Goal: Use online tool/utility: Utilize a website feature to perform a specific function

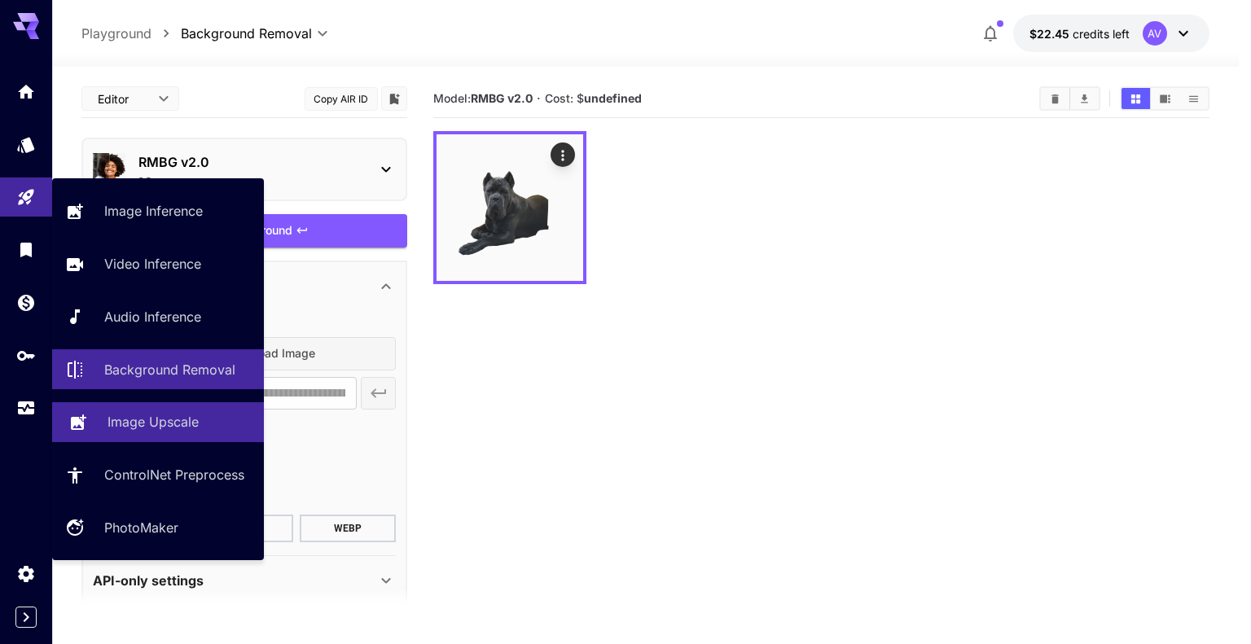
click at [151, 418] on p "Image Upscale" at bounding box center [153, 422] width 91 height 20
type input "**********"
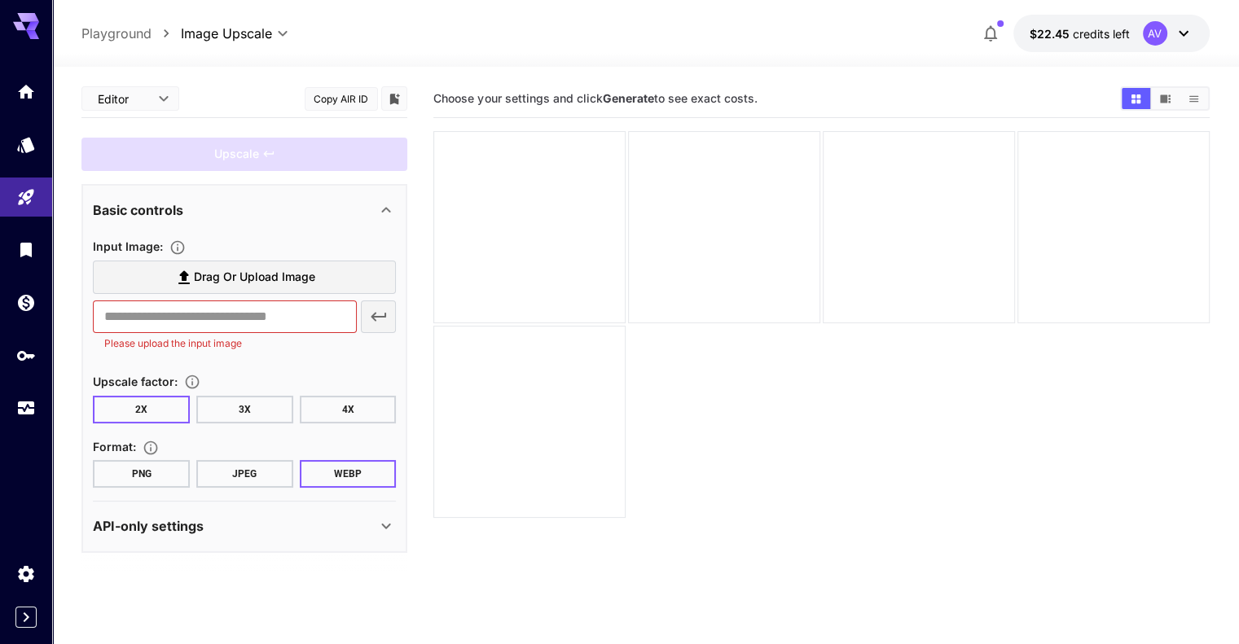
click at [250, 275] on span "Drag or upload image" at bounding box center [254, 277] width 121 height 20
click at [0, 0] on input "Drag or upload image" at bounding box center [0, 0] width 0 height 0
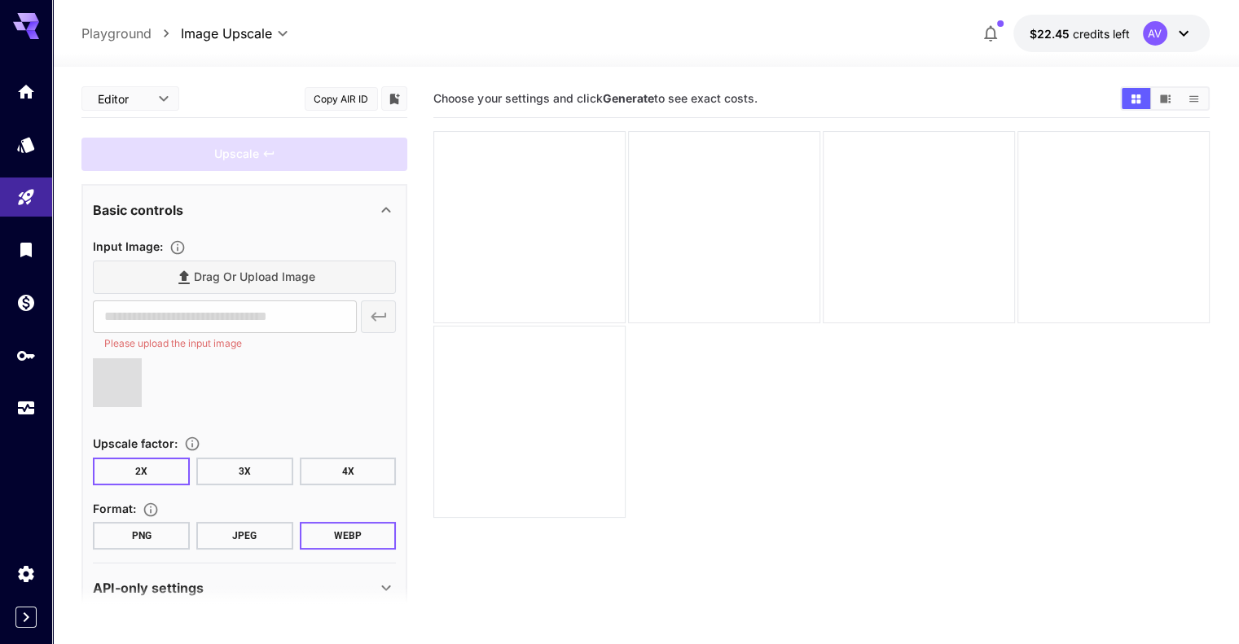
type input "**********"
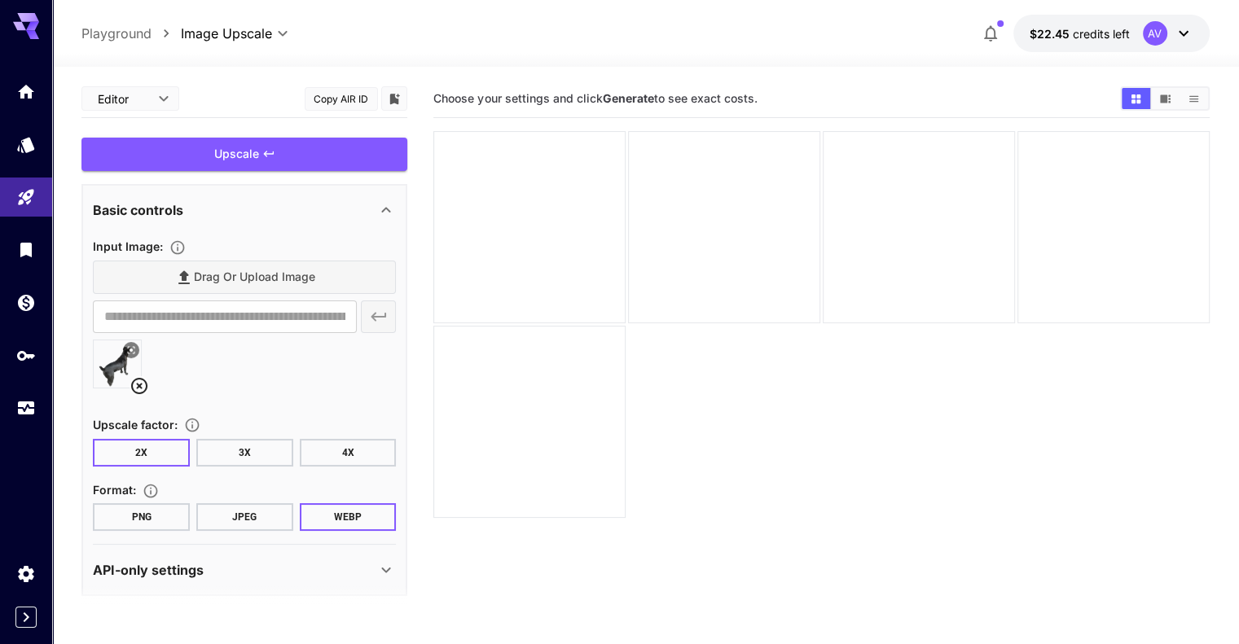
click at [353, 449] on button "4X" at bounding box center [348, 453] width 97 height 28
click at [126, 514] on button "PNG" at bounding box center [141, 517] width 97 height 28
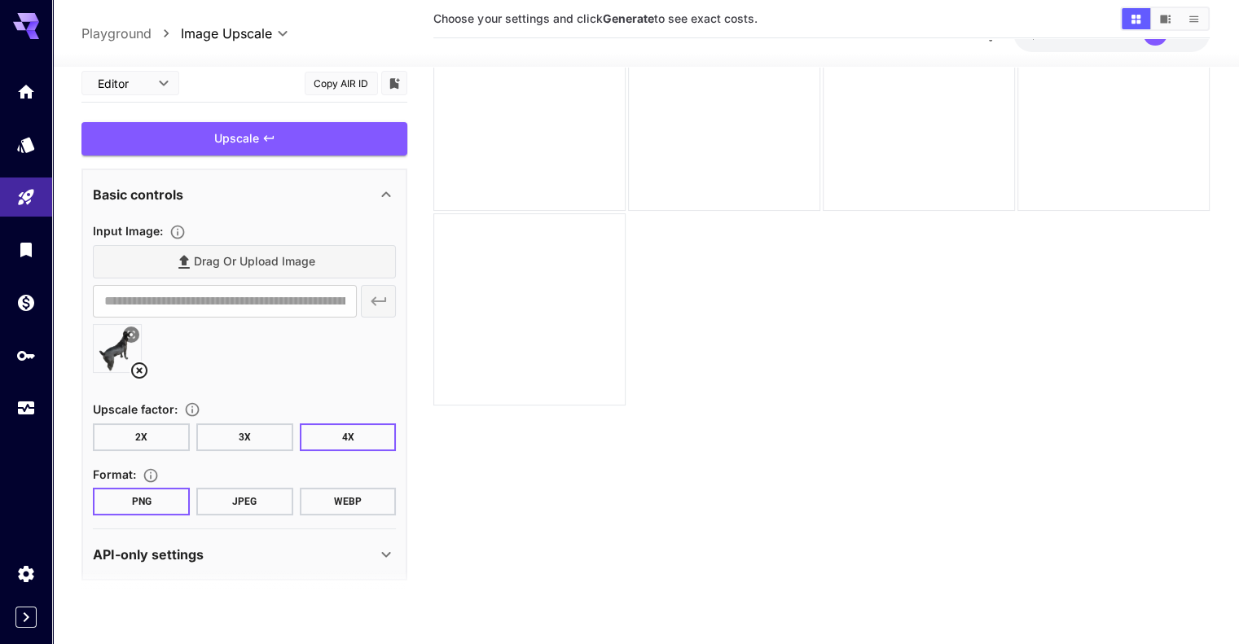
scroll to position [129, 0]
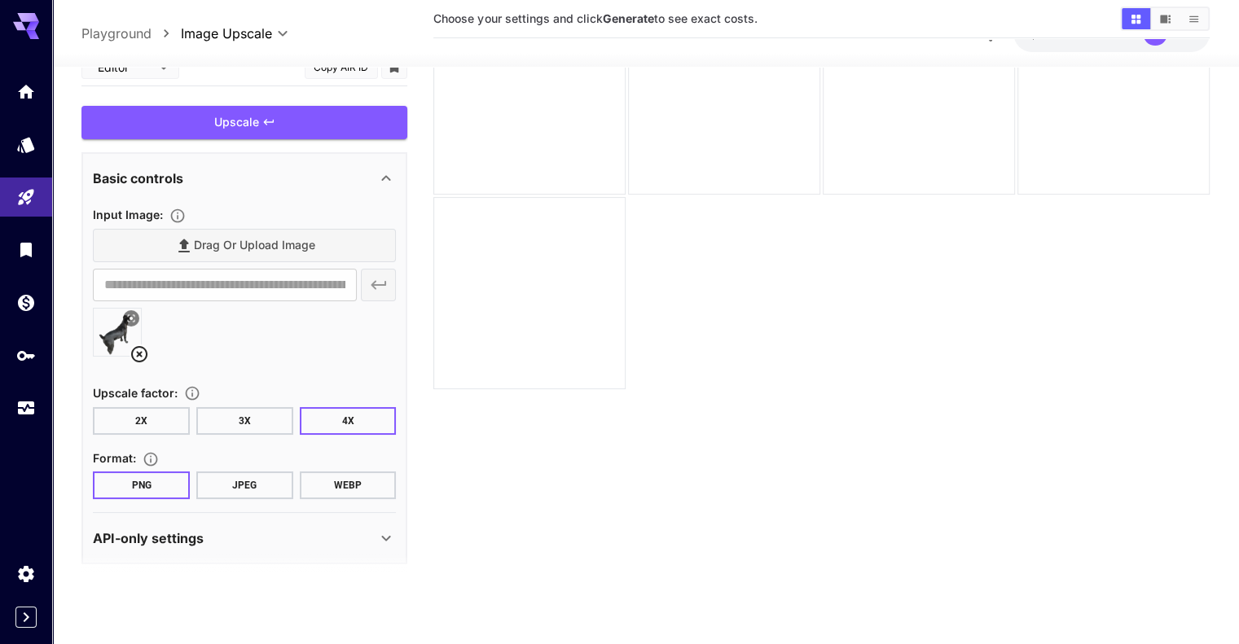
click at [384, 537] on icon at bounding box center [386, 538] width 9 height 6
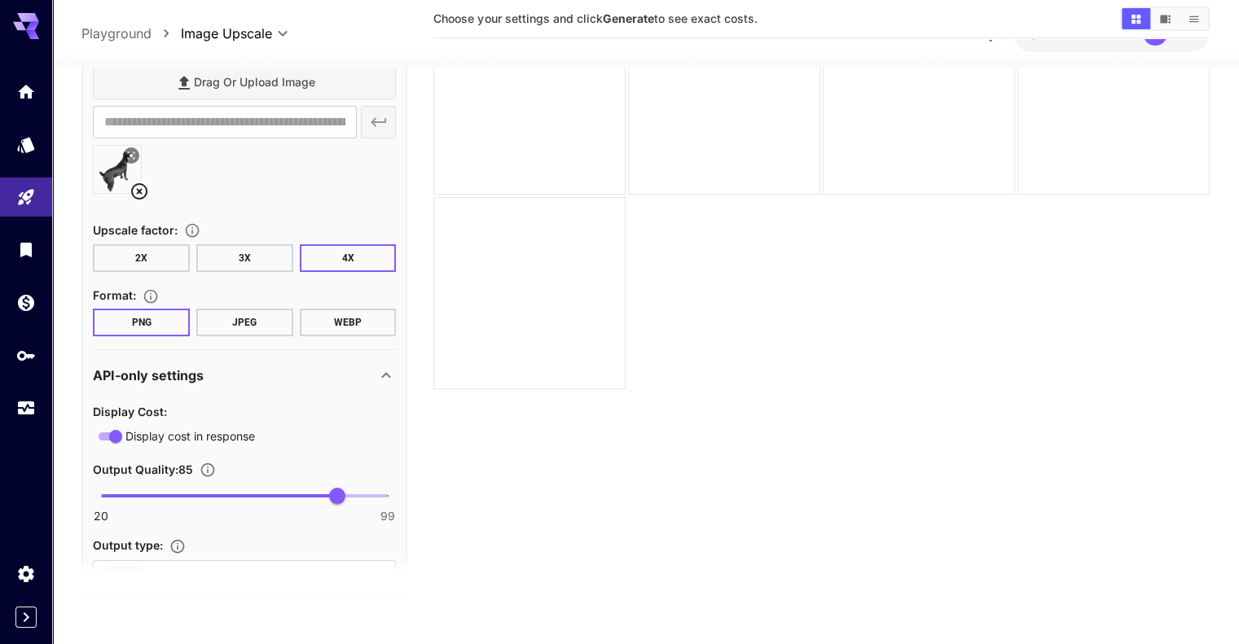
scroll to position [232, 0]
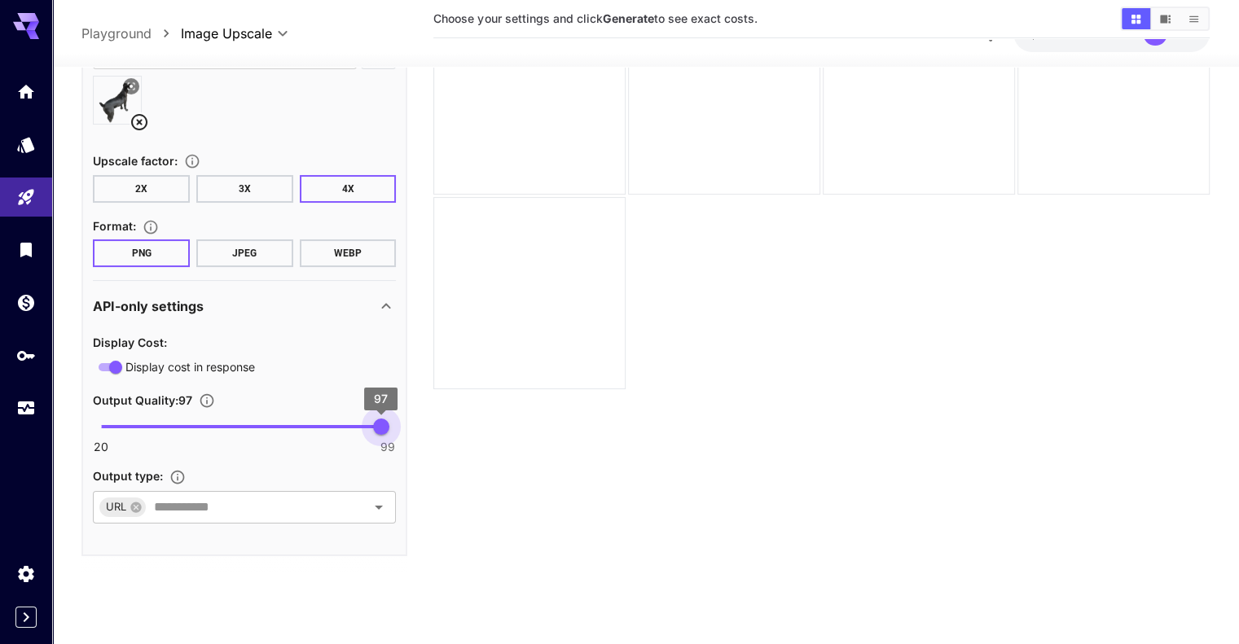
type input "**"
drag, startPoint x: 337, startPoint y: 428, endPoint x: 384, endPoint y: 429, distance: 47.3
click at [384, 429] on span "98" at bounding box center [384, 427] width 16 height 16
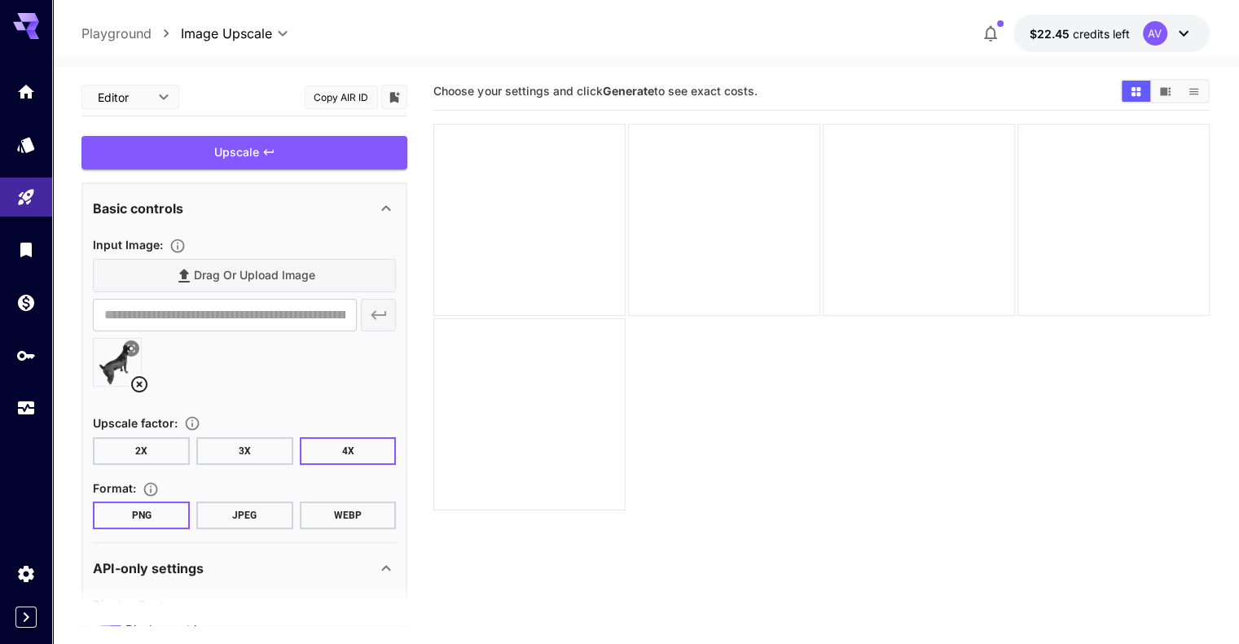
scroll to position [0, 0]
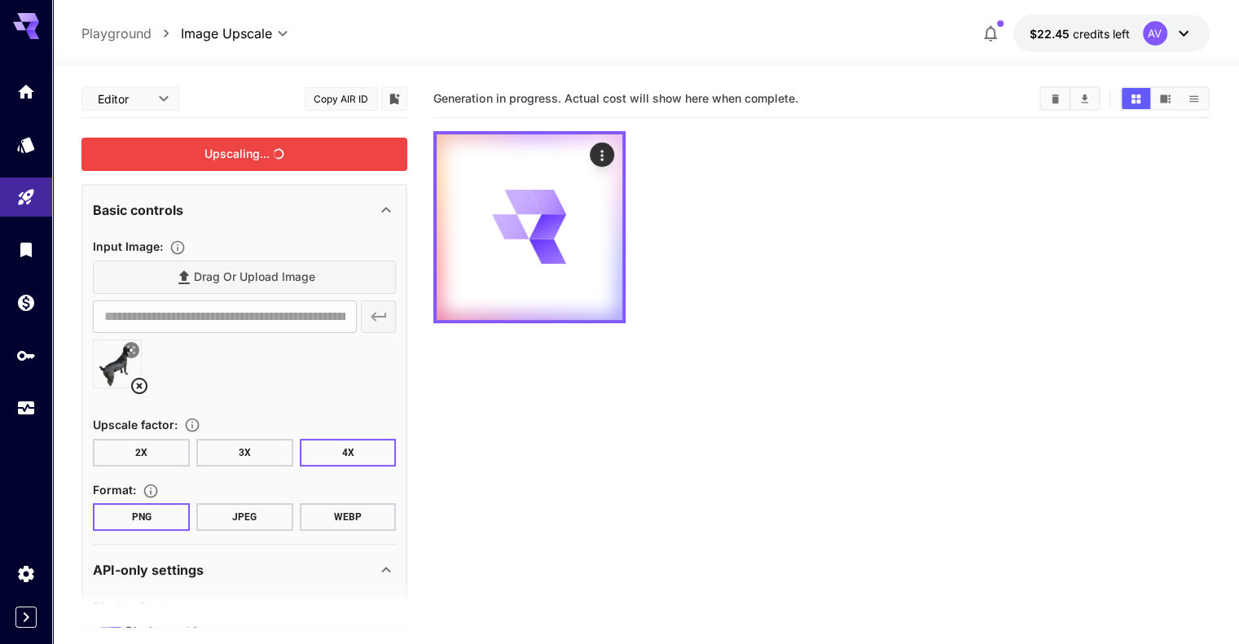
click at [232, 151] on div "Upscaling..." at bounding box center [244, 154] width 326 height 33
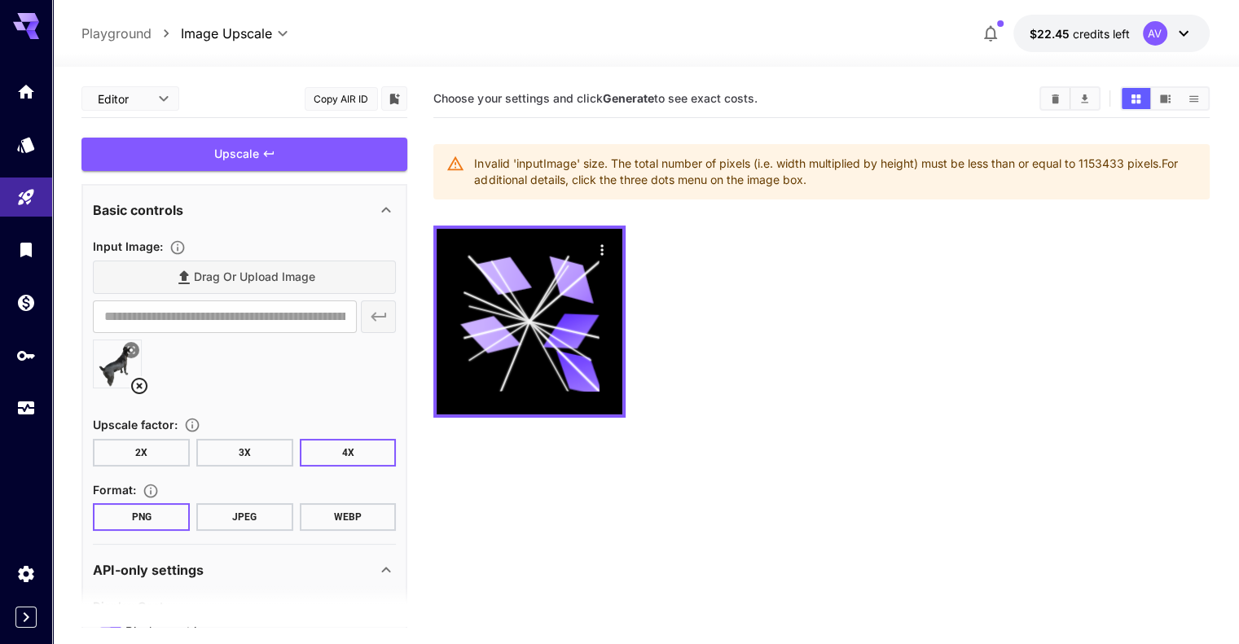
drag, startPoint x: 475, startPoint y: 160, endPoint x: 828, endPoint y: 182, distance: 353.4
click at [828, 182] on div "Invalid 'inputImage' size. The total number of pixels (i.e. width multiplied by…" at bounding box center [835, 172] width 722 height 46
copy div "Invalid 'inputImage' size. The total number of pixels (i.e. width multiplied by…"
click at [260, 456] on button "3X" at bounding box center [244, 453] width 97 height 28
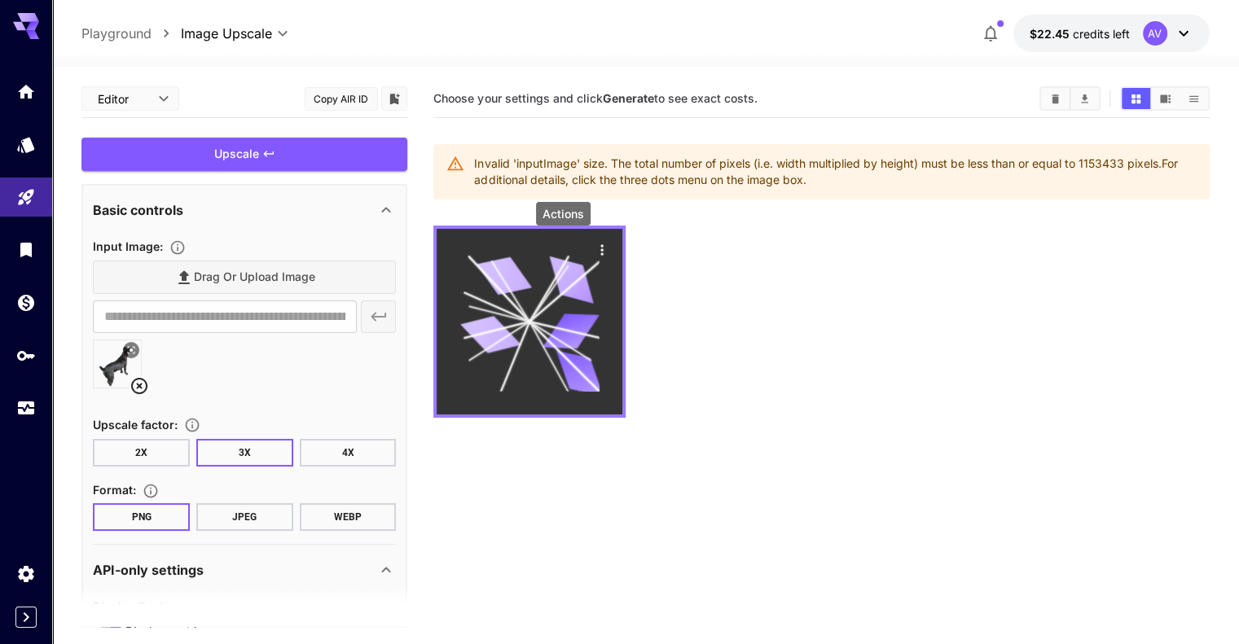
click at [594, 248] on icon "Actions" at bounding box center [602, 250] width 16 height 16
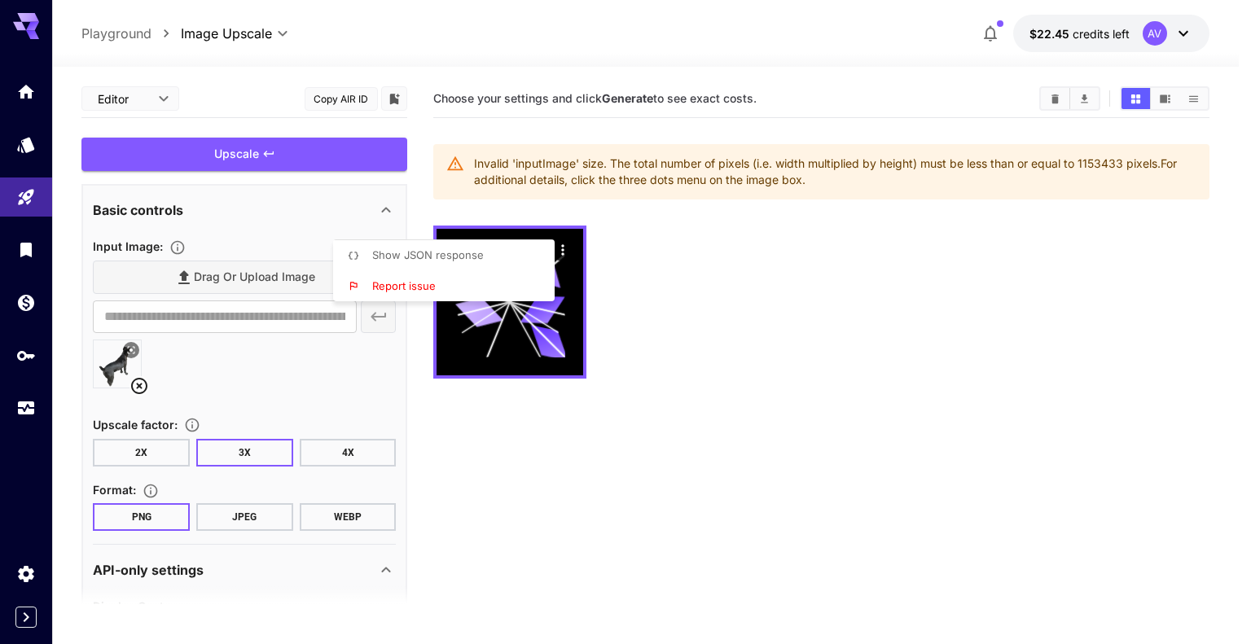
drag, startPoint x: 563, startPoint y: 250, endPoint x: 1056, endPoint y: 94, distance: 516.7
click at [1056, 94] on div at bounding box center [625, 322] width 1251 height 644
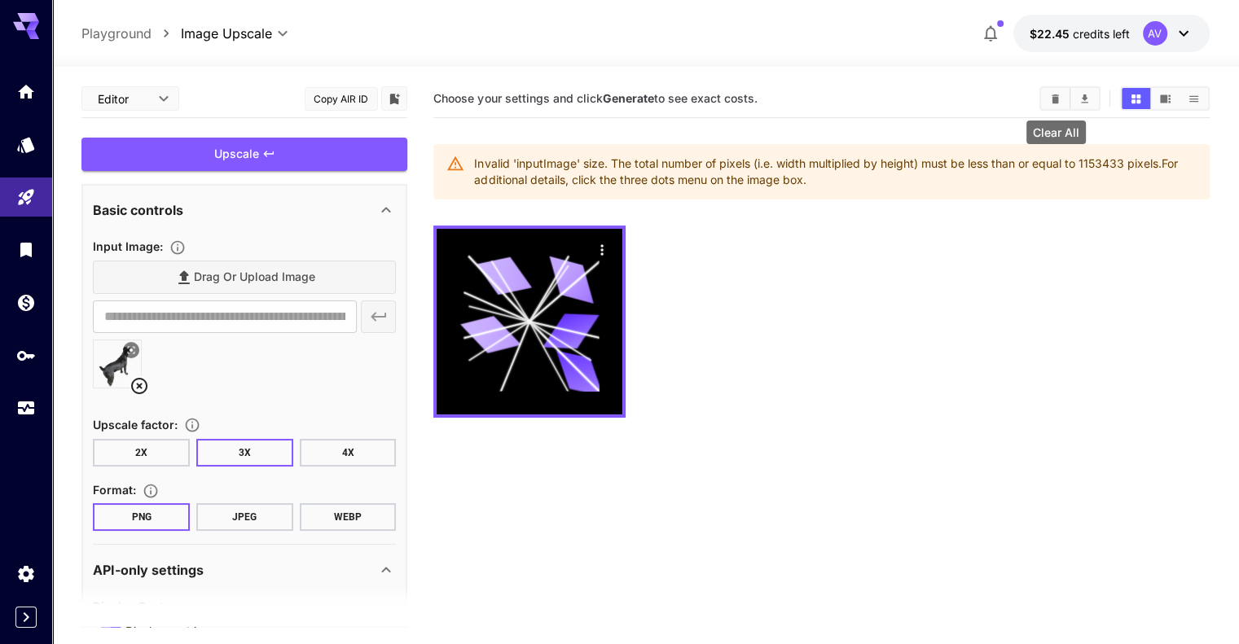
click at [1056, 96] on icon "Clear All" at bounding box center [1055, 98] width 7 height 9
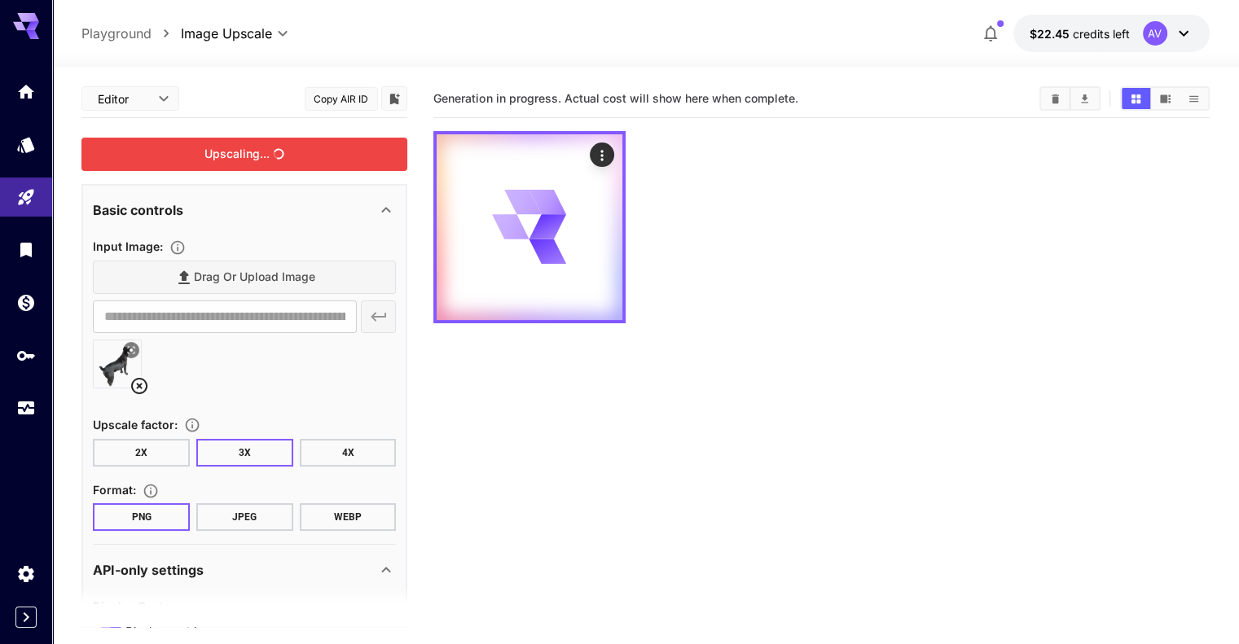
click at [239, 150] on div "Upscaling..." at bounding box center [244, 154] width 326 height 33
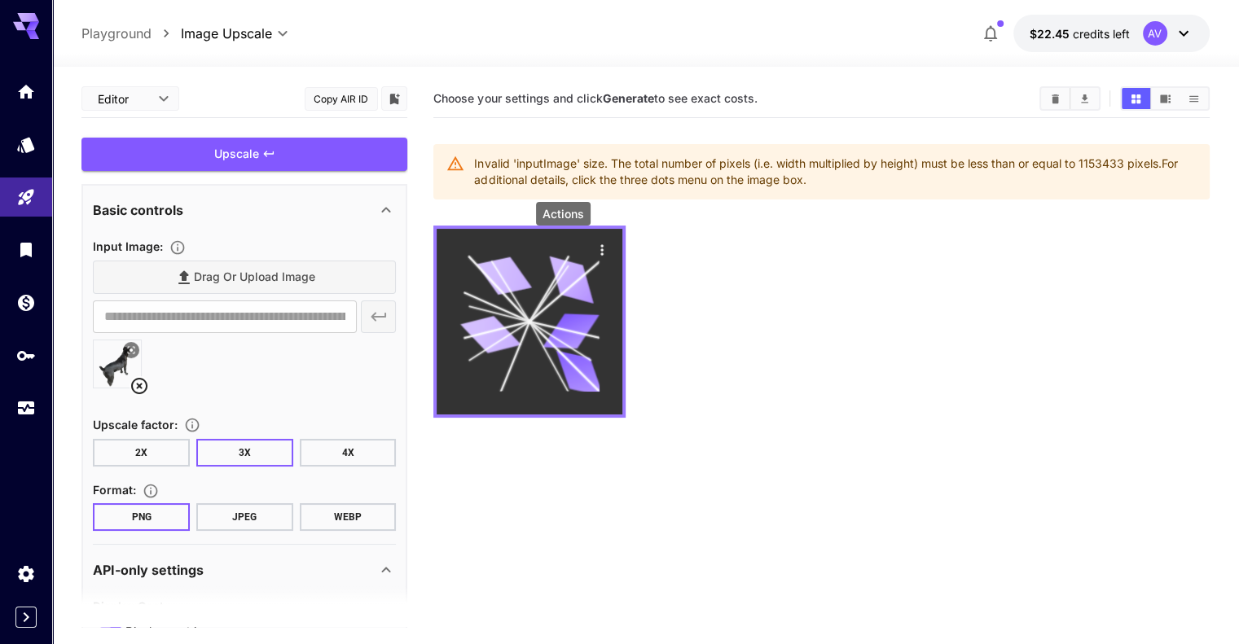
click at [594, 248] on icon "Actions" at bounding box center [602, 250] width 16 height 16
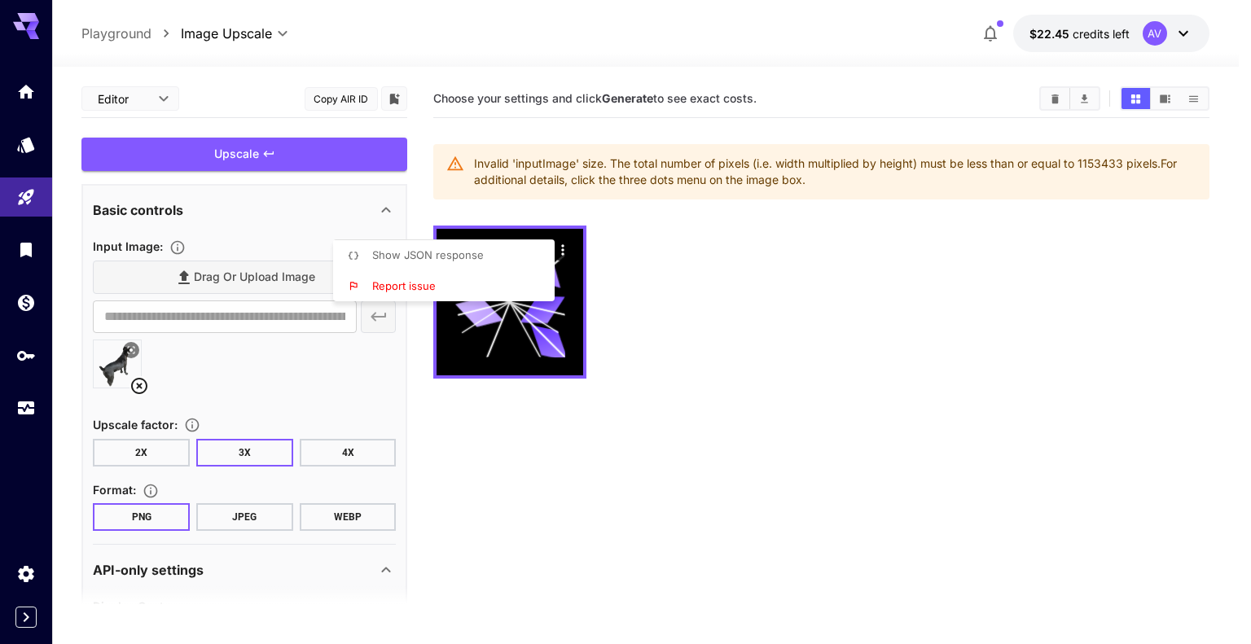
click at [1053, 92] on div at bounding box center [625, 322] width 1251 height 644
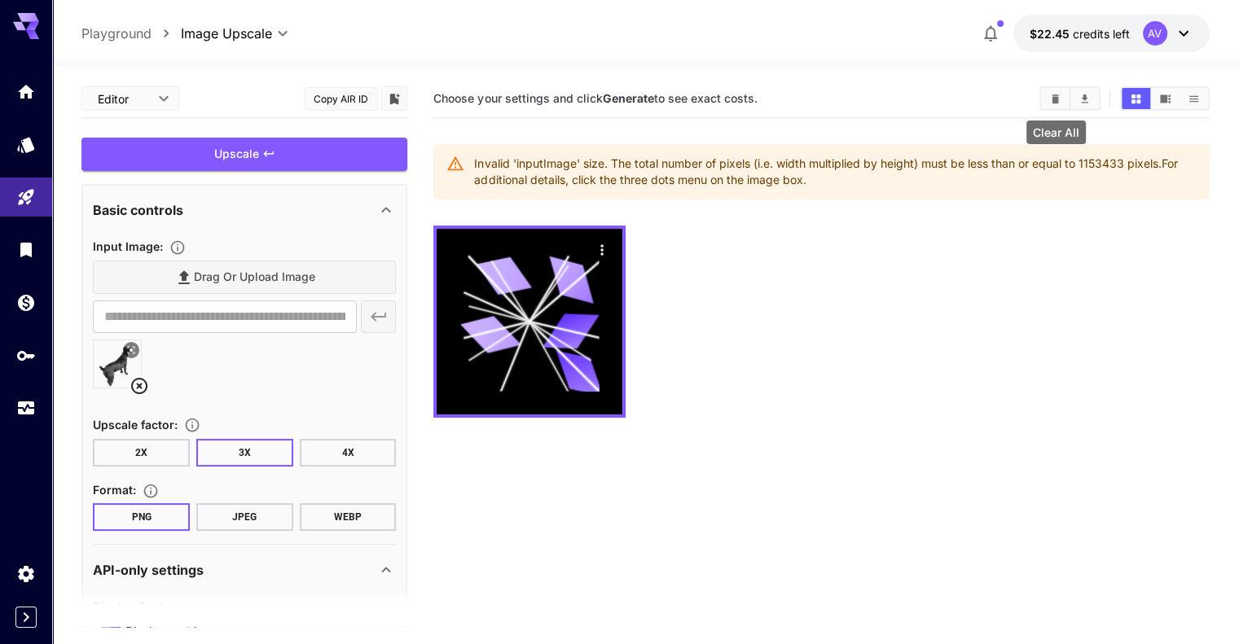
click at [1056, 96] on icon "Clear All" at bounding box center [1055, 98] width 7 height 9
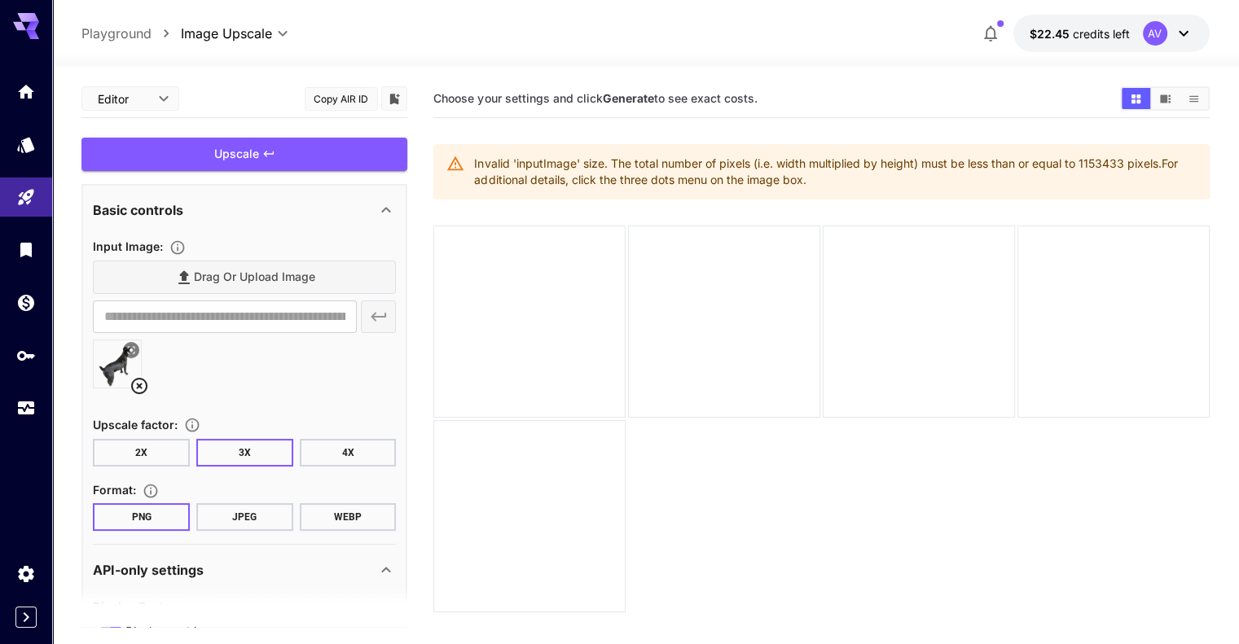
click at [145, 452] on button "2X" at bounding box center [141, 453] width 97 height 28
click at [241, 156] on div "Upscale" at bounding box center [244, 154] width 326 height 33
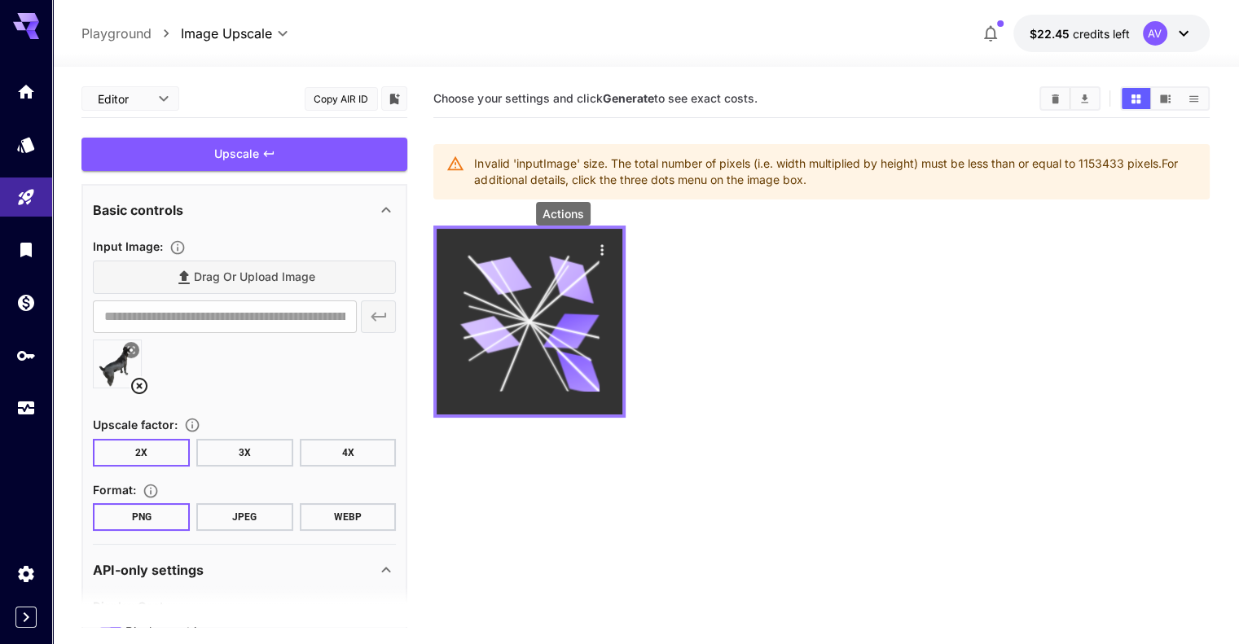
click at [594, 248] on icon "Actions" at bounding box center [602, 250] width 16 height 16
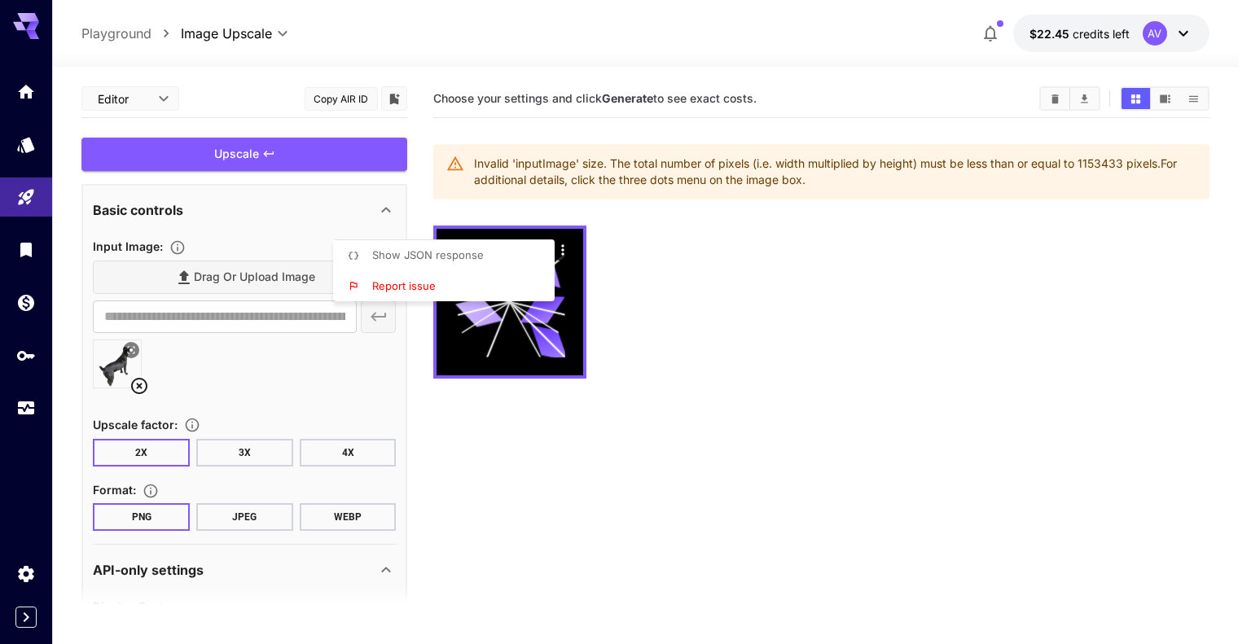
click at [562, 250] on div at bounding box center [625, 322] width 1251 height 644
